Goal: Transaction & Acquisition: Purchase product/service

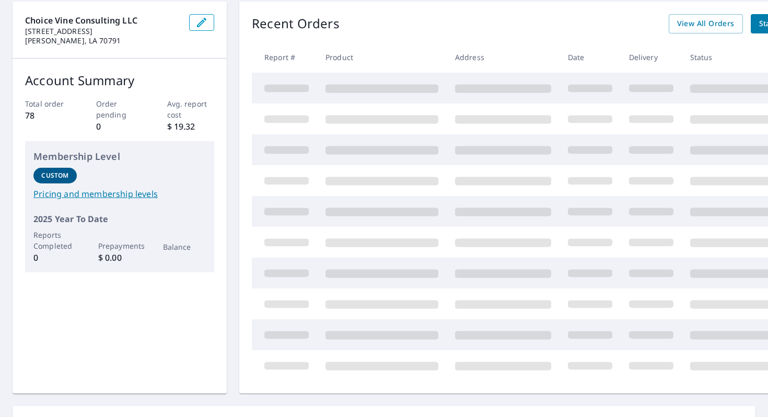
scroll to position [114, 0]
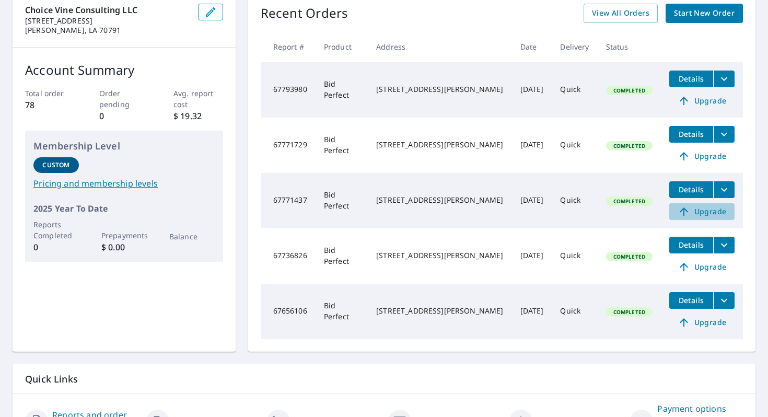
click at [710, 214] on span "Upgrade" at bounding box center [702, 211] width 53 height 13
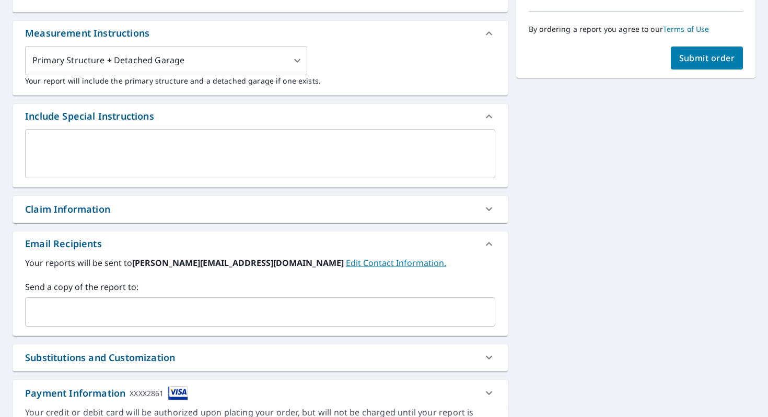
scroll to position [284, 0]
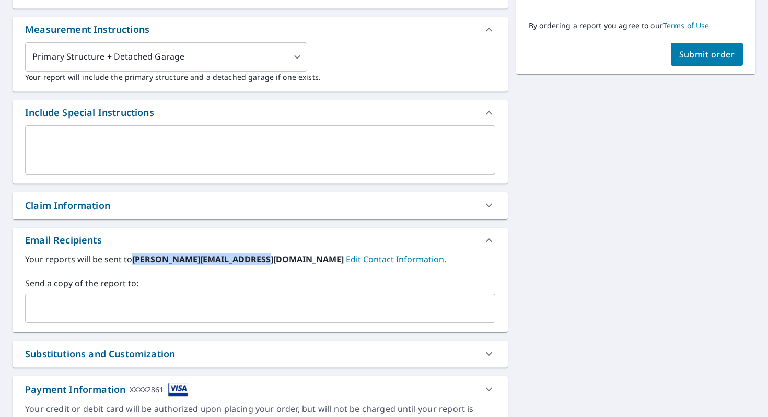
drag, startPoint x: 257, startPoint y: 260, endPoint x: 134, endPoint y: 258, distance: 122.8
click at [134, 258] on b "[PERSON_NAME][EMAIL_ADDRESS][DOMAIN_NAME]" at bounding box center [239, 258] width 214 height 11
copy b "[PERSON_NAME][EMAIL_ADDRESS][DOMAIN_NAME]"
click at [138, 320] on div "​" at bounding box center [260, 308] width 470 height 29
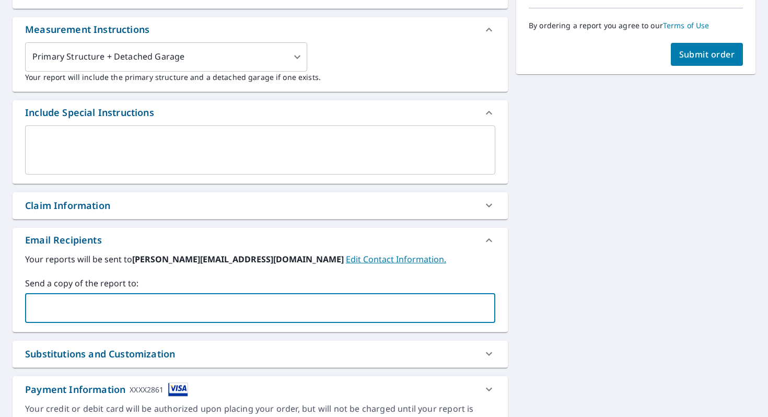
paste input "[PERSON_NAME][EMAIL_ADDRESS][DOMAIN_NAME]"
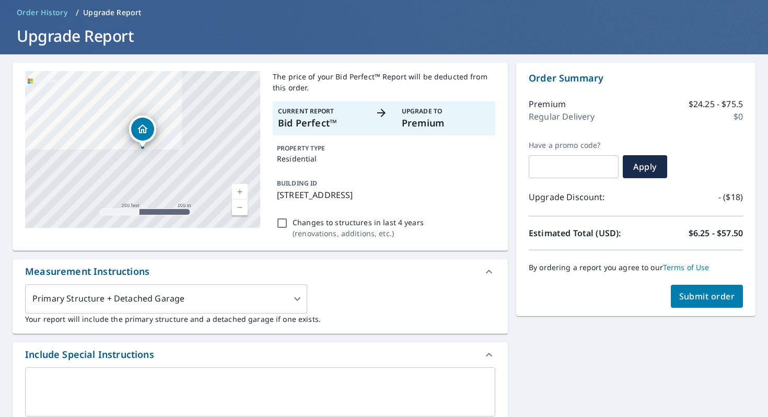
type input "[PERSON_NAME][EMAIL_ADDRESS][DOMAIN_NAME]"
click at [711, 297] on span "Submit order" at bounding box center [707, 296] width 56 height 11
